Goal: Navigation & Orientation: Find specific page/section

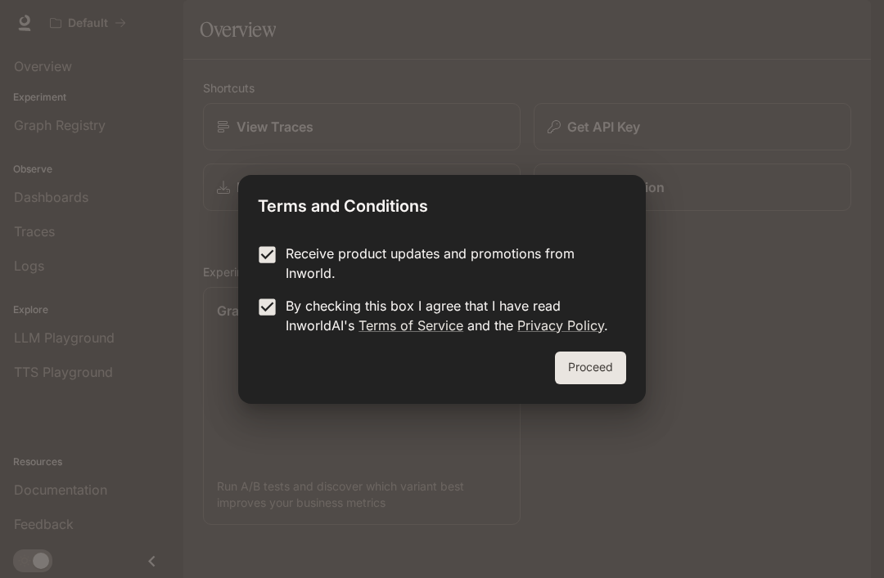
click at [600, 375] on button "Proceed" at bounding box center [590, 368] width 71 height 33
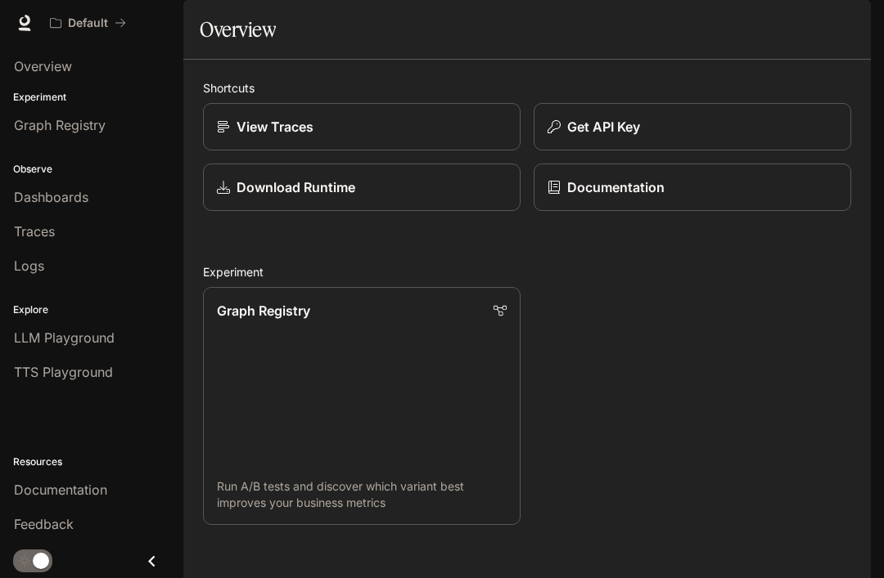
click at [28, 549] on div "main menu drawer" at bounding box center [91, 562] width 183 height 34
click at [11, 547] on div "main menu drawer" at bounding box center [91, 562] width 183 height 34
click at [83, 267] on div "Logs" at bounding box center [91, 266] width 155 height 20
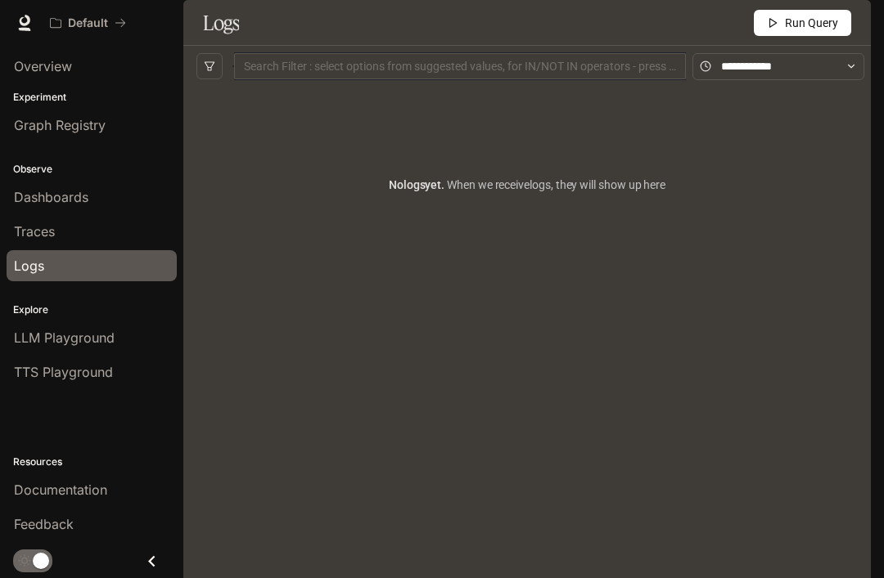
click at [27, 225] on span "Traces" at bounding box center [34, 232] width 41 height 20
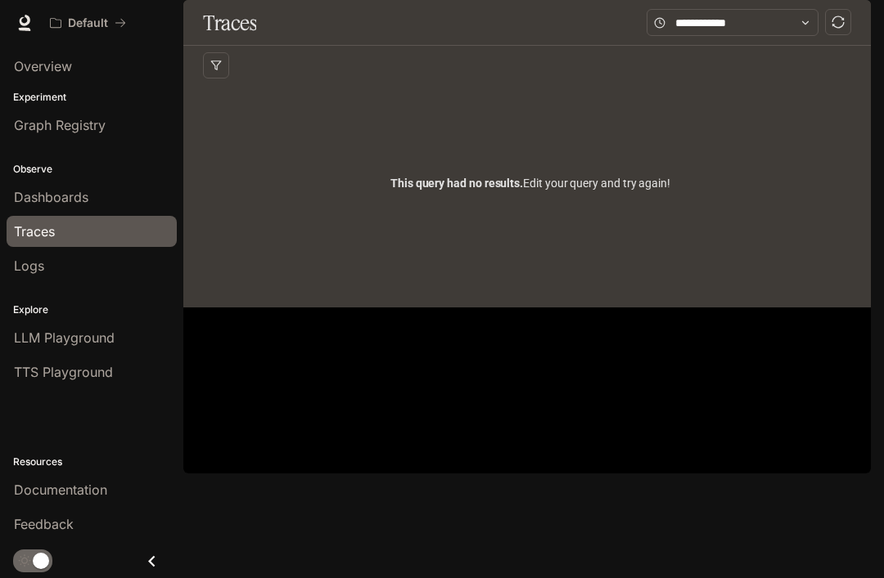
click at [31, 198] on span "Dashboards" at bounding box center [51, 197] width 74 height 20
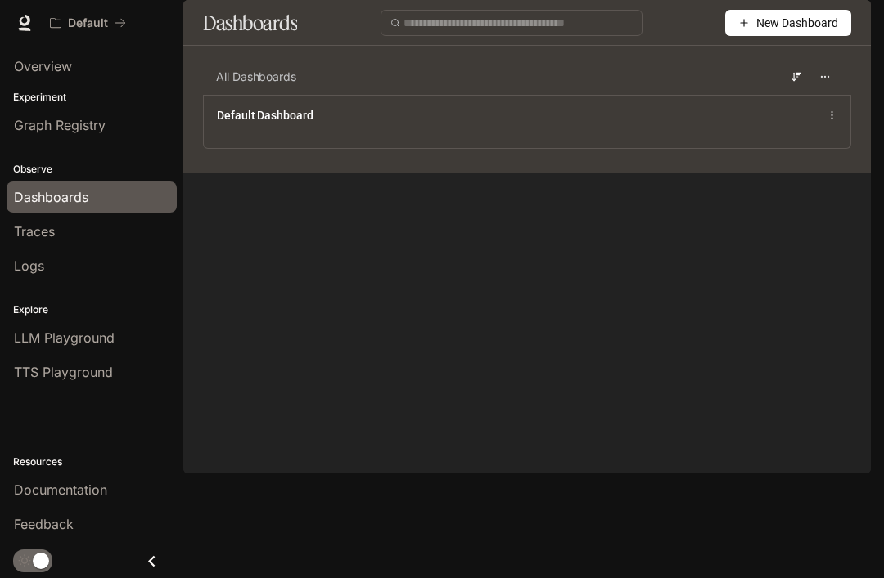
click at [34, 128] on span "Graph Registry" at bounding box center [60, 125] width 92 height 20
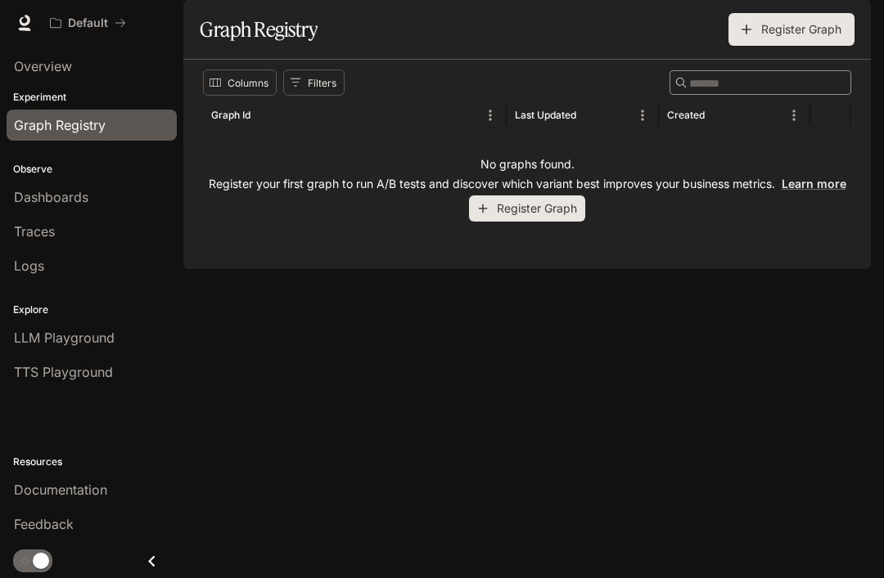
click at [28, 95] on p "Experiment" at bounding box center [91, 97] width 183 height 15
click at [27, 67] on span "Overview" at bounding box center [43, 66] width 58 height 20
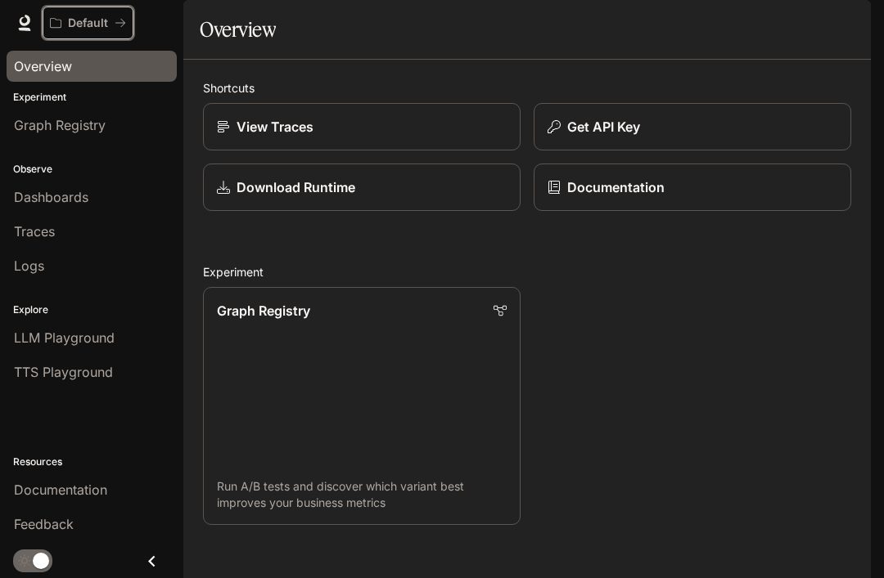
click at [73, 29] on p "Default" at bounding box center [88, 23] width 40 height 14
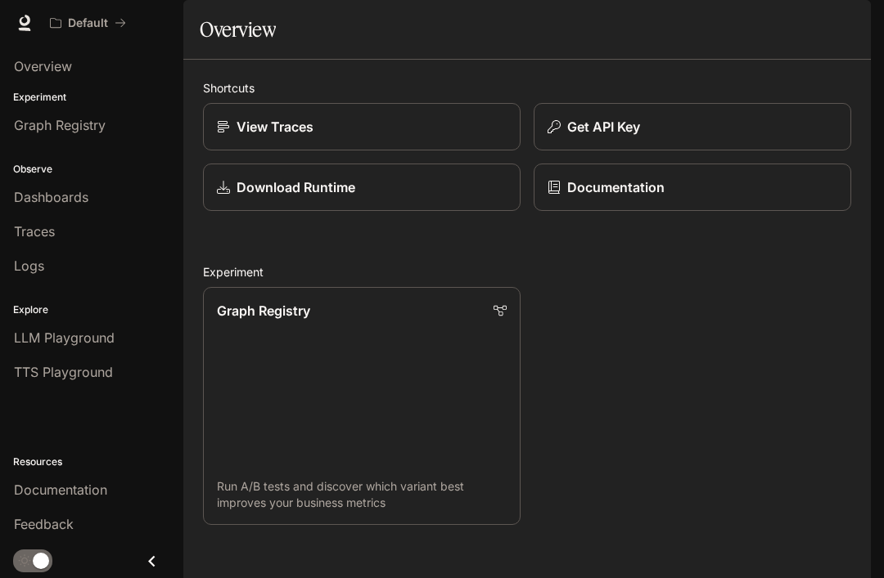
click at [12, 29] on div "Default Documentation Documentation" at bounding box center [442, 23] width 884 height 46
